Goal: Task Accomplishment & Management: Use online tool/utility

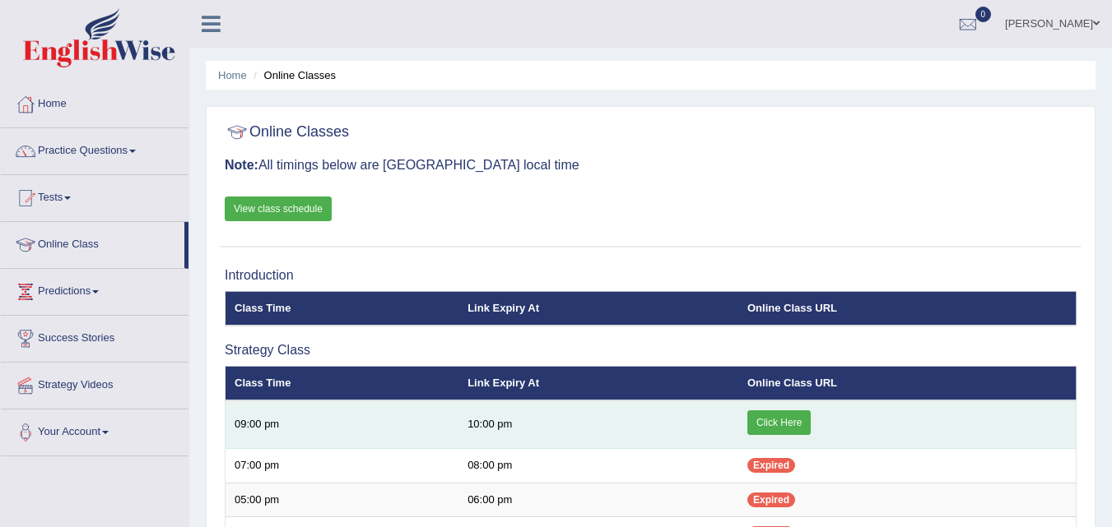
click at [789, 425] on link "Click Here" at bounding box center [778, 423] width 63 height 25
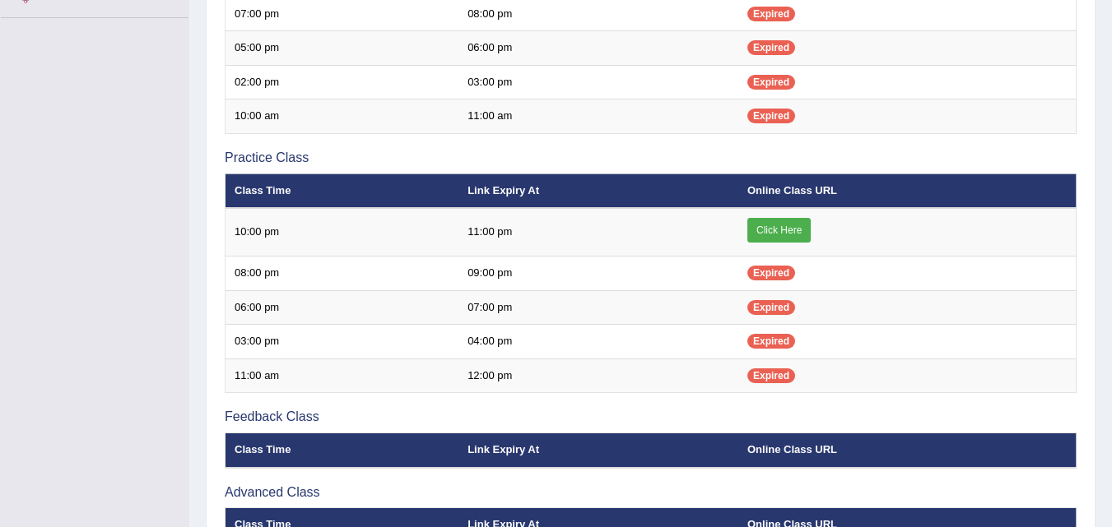
scroll to position [441, 0]
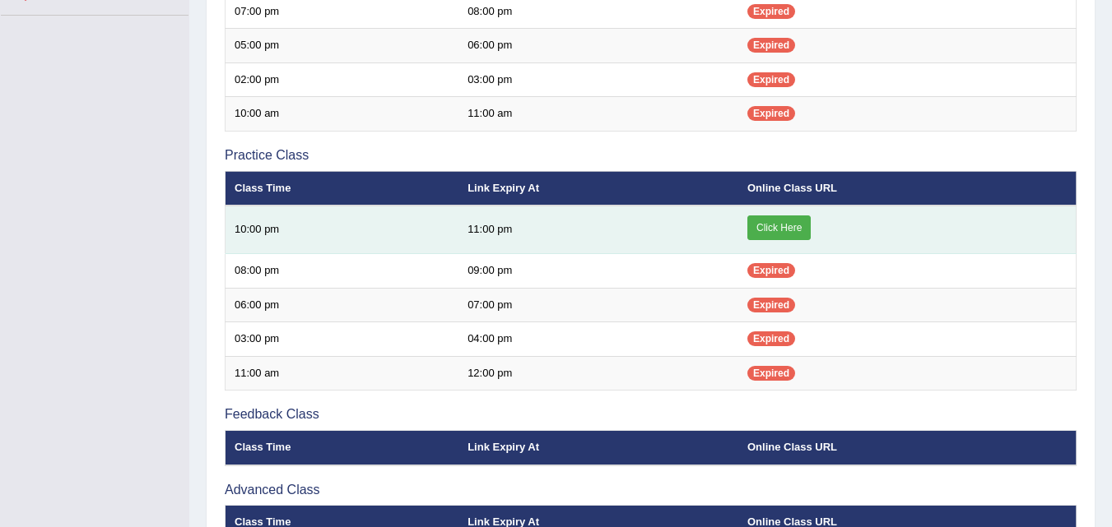
click at [771, 229] on link "Click Here" at bounding box center [778, 228] width 63 height 25
